Goal: Find specific page/section: Find specific page/section

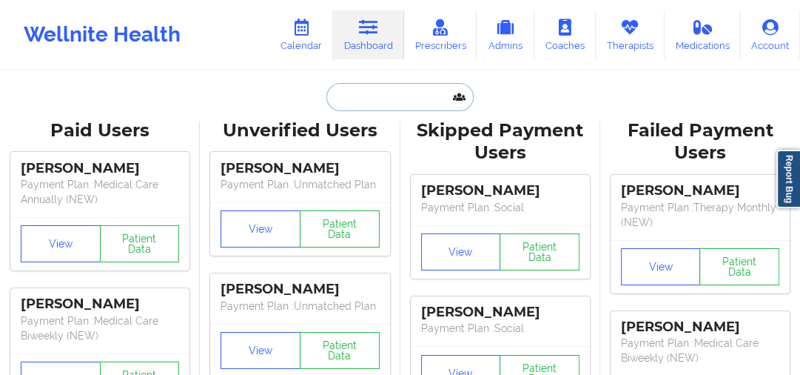
click at [393, 83] on input "text" at bounding box center [399, 97] width 147 height 28
paste input "AmyJO"
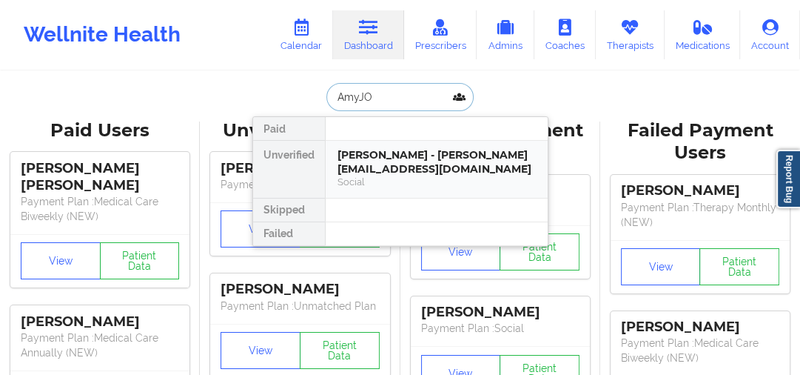
type input "AmyJO"
click at [428, 203] on div at bounding box center [436, 210] width 223 height 24
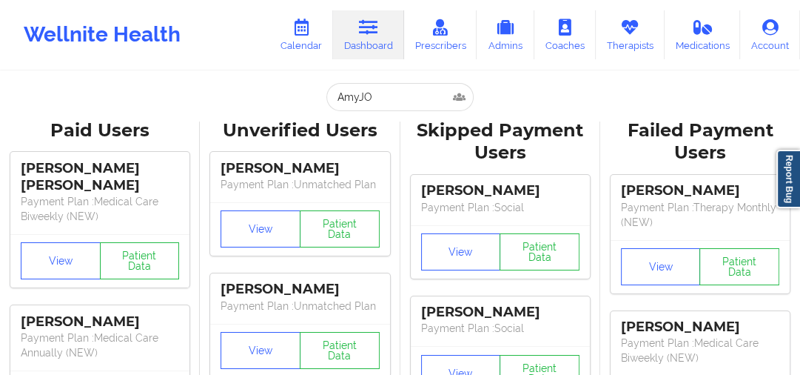
click at [391, 91] on input "AmyJO" at bounding box center [399, 97] width 147 height 28
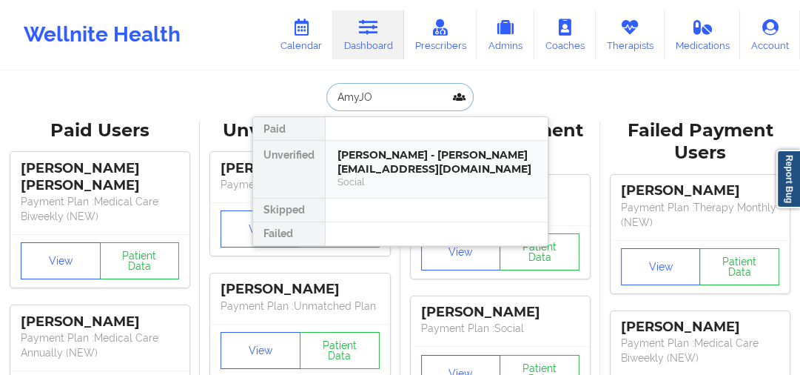
click at [398, 148] on div "[PERSON_NAME] - [PERSON_NAME][EMAIL_ADDRESS][DOMAIN_NAME]" at bounding box center [437, 161] width 198 height 27
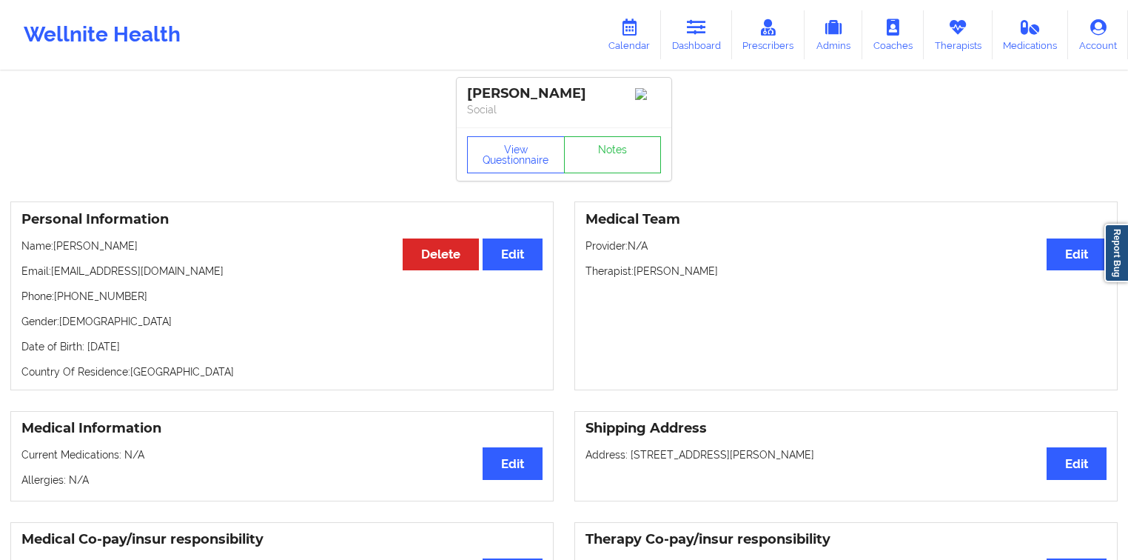
click at [697, 272] on p "Therapist: [PERSON_NAME]" at bounding box center [846, 271] width 521 height 15
drag, startPoint x: 697, startPoint y: 272, endPoint x: 672, endPoint y: 267, distance: 25.9
click at [672, 267] on div "Medical Team Edit Provider: N/A Therapist: [PERSON_NAME]" at bounding box center [845, 295] width 543 height 189
copy p "[PERSON_NAME]"
click at [151, 261] on div "Personal Information Edit Delete Name: [PERSON_NAME] Email: [PERSON_NAME][EMAIL…" at bounding box center [281, 295] width 543 height 189
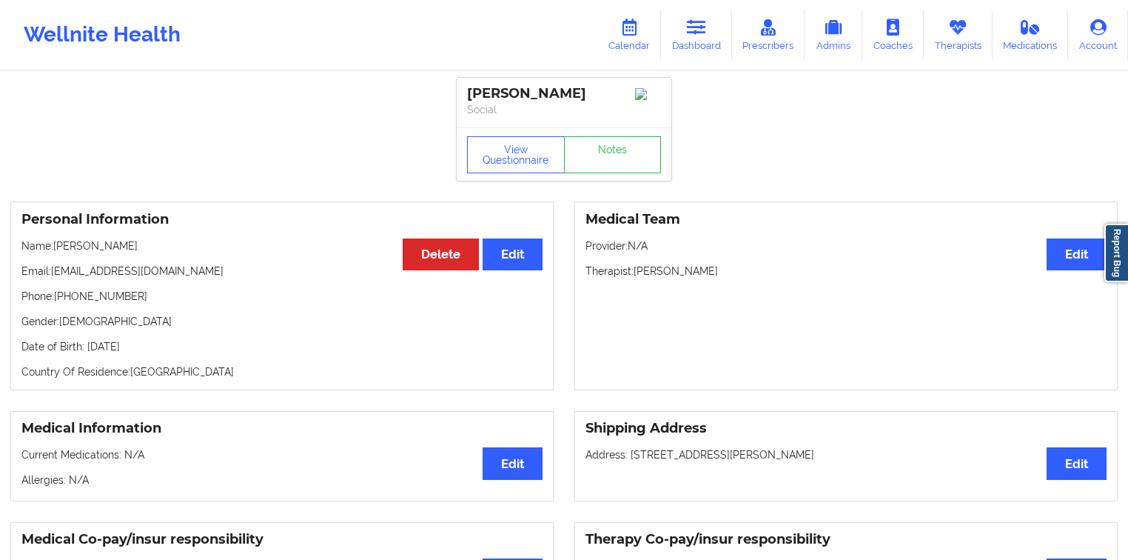
click at [708, 273] on p "Therapist: [PERSON_NAME]" at bounding box center [846, 271] width 521 height 15
drag, startPoint x: 708, startPoint y: 273, endPoint x: 665, endPoint y: 271, distance: 43.0
click at [665, 271] on p "Therapist: [PERSON_NAME]" at bounding box center [846, 271] width 521 height 15
copy p "[PERSON_NAME]"
